Goal: Task Accomplishment & Management: Manage account settings

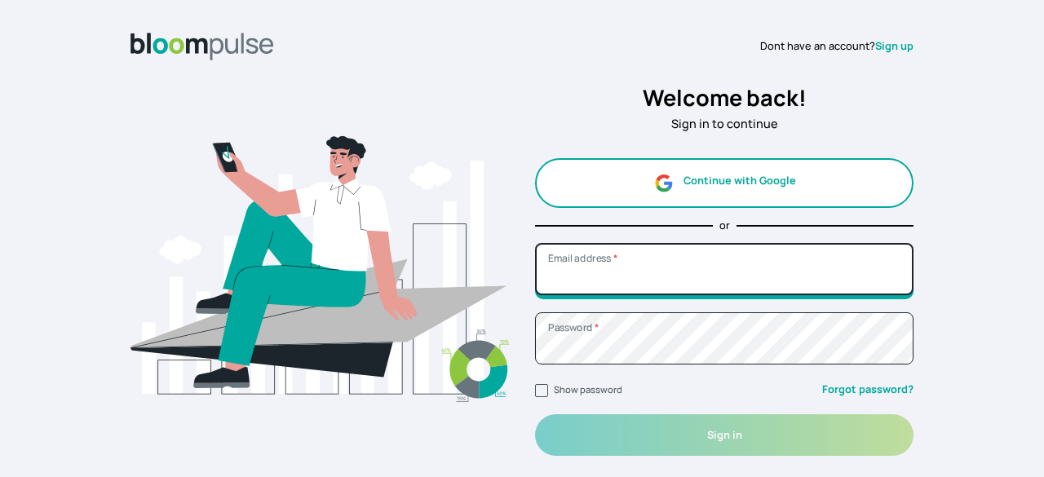
click at [620, 283] on input "Email address *" at bounding box center [724, 269] width 379 height 52
type input "[EMAIL_ADDRESS][DOMAIN_NAME]"
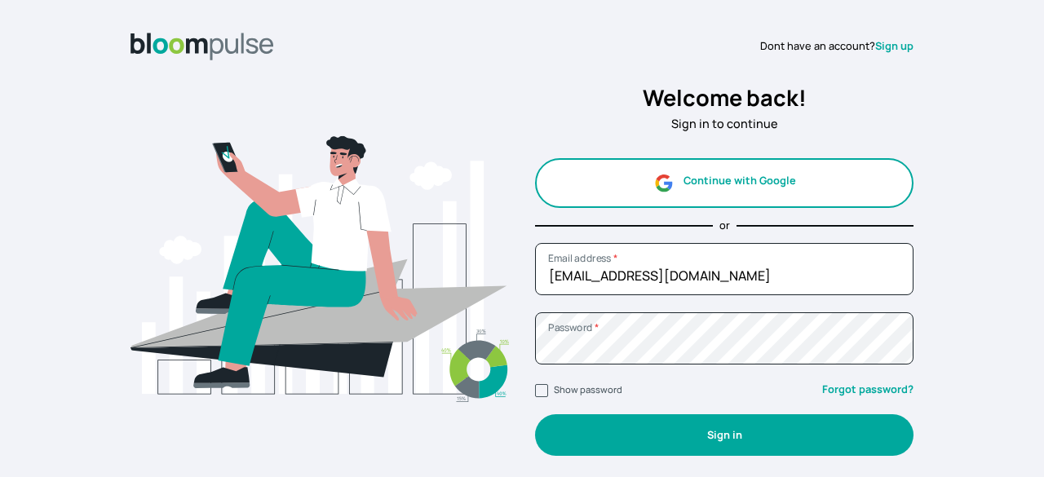
click at [634, 450] on button "Sign in" at bounding box center [724, 435] width 379 height 42
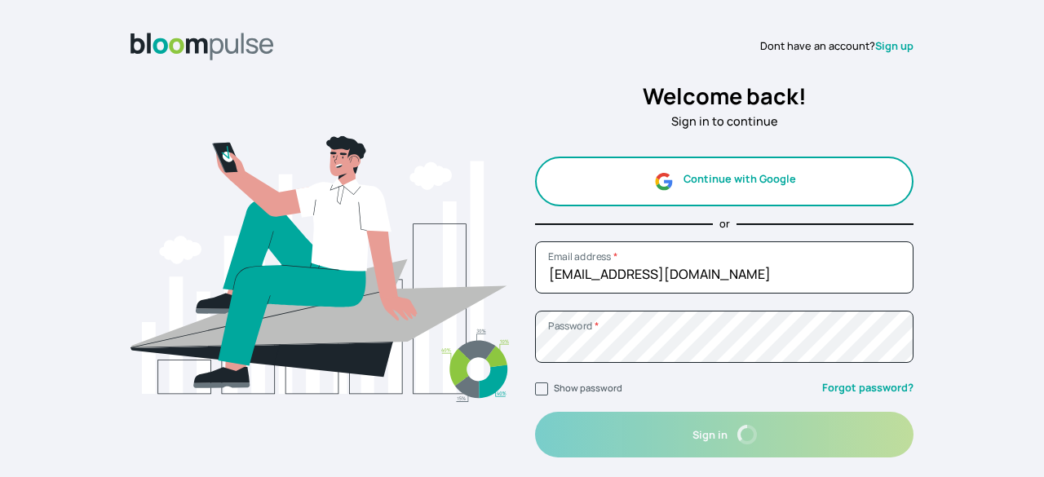
click at [455, 131] on img at bounding box center [320, 269] width 379 height 379
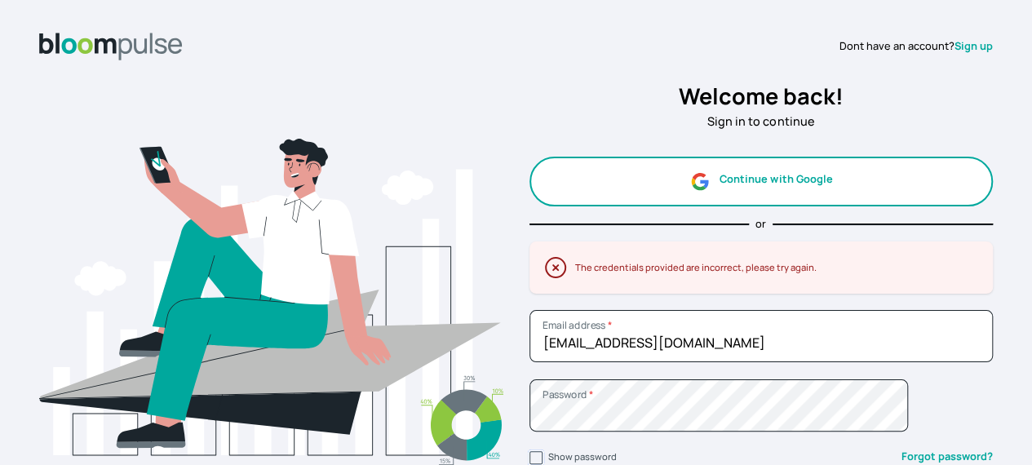
click at [540, 458] on input "Show password" at bounding box center [535, 457] width 13 height 13
checkbox input "true"
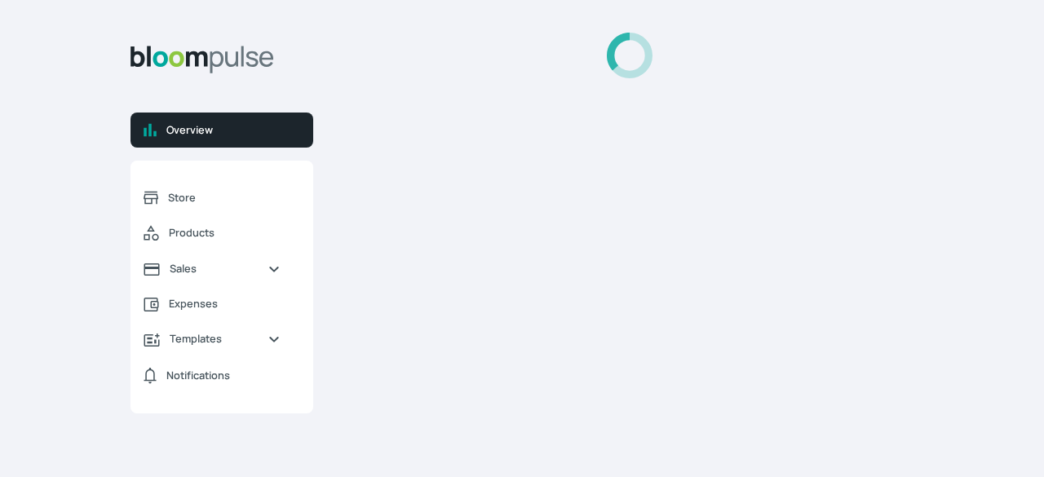
select select "2025"
